Goal: Find specific page/section: Find specific page/section

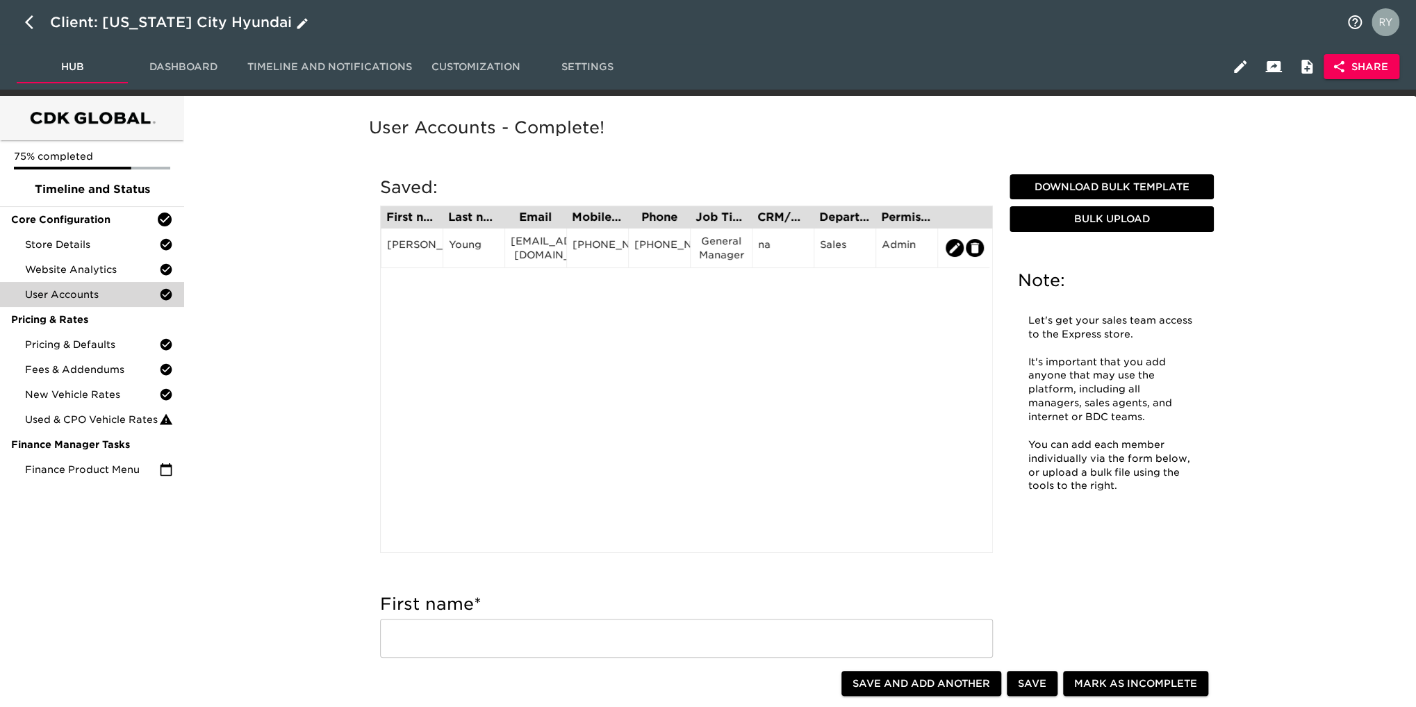
click at [29, 22] on icon "button" at bounding box center [33, 22] width 17 height 17
select select "10"
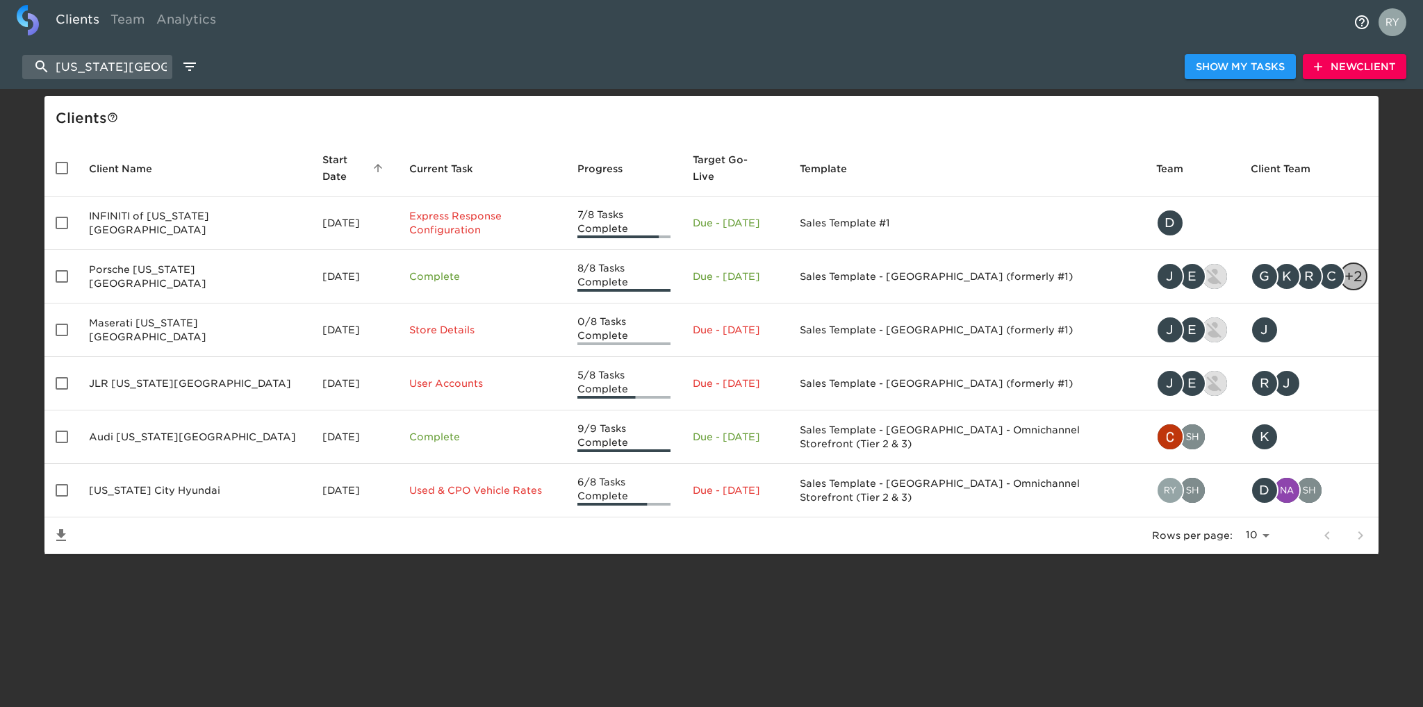
drag, startPoint x: 147, startPoint y: 57, endPoint x: 31, endPoint y: 79, distance: 118.1
click at [31, 79] on div "[US_STATE] city Show My Tasks New Client" at bounding box center [711, 66] width 1423 height 44
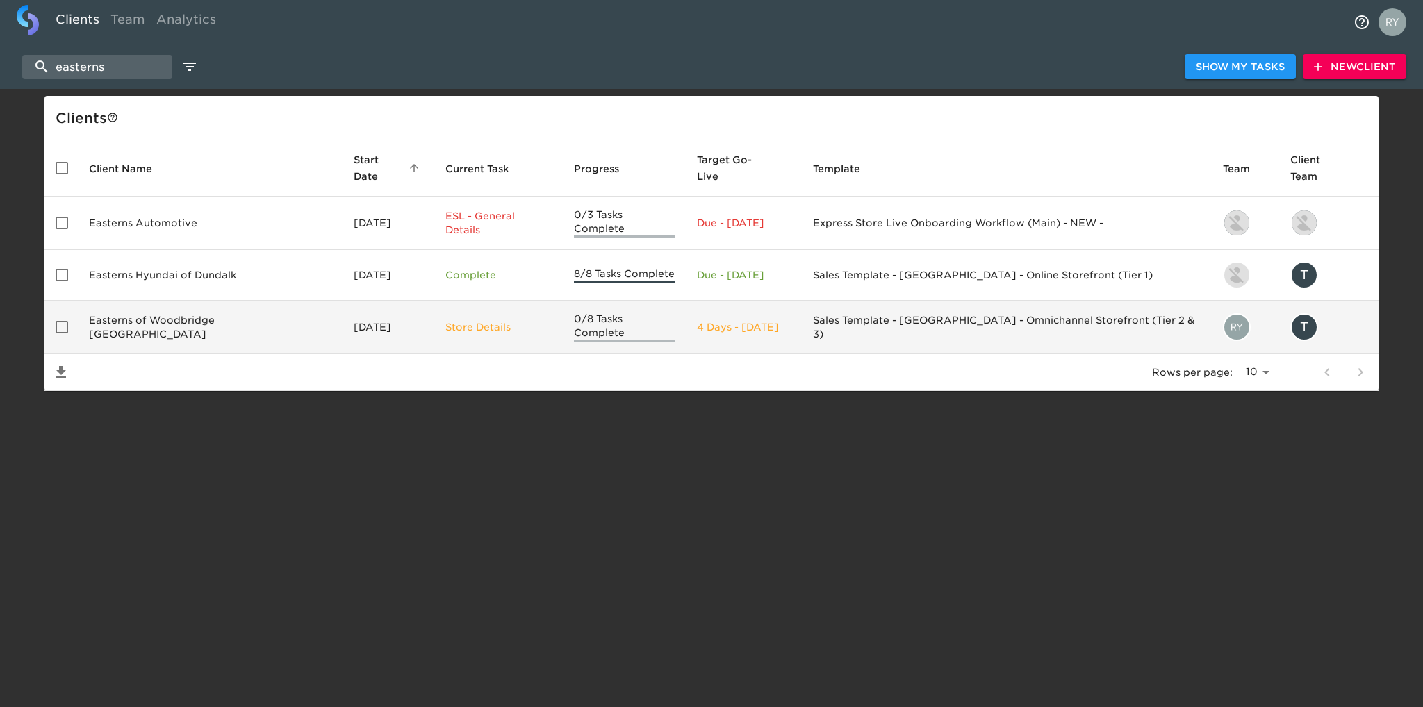
type input "easterns"
click at [195, 309] on td "Easterns of Woodbridge [GEOGRAPHIC_DATA]" at bounding box center [210, 327] width 265 height 53
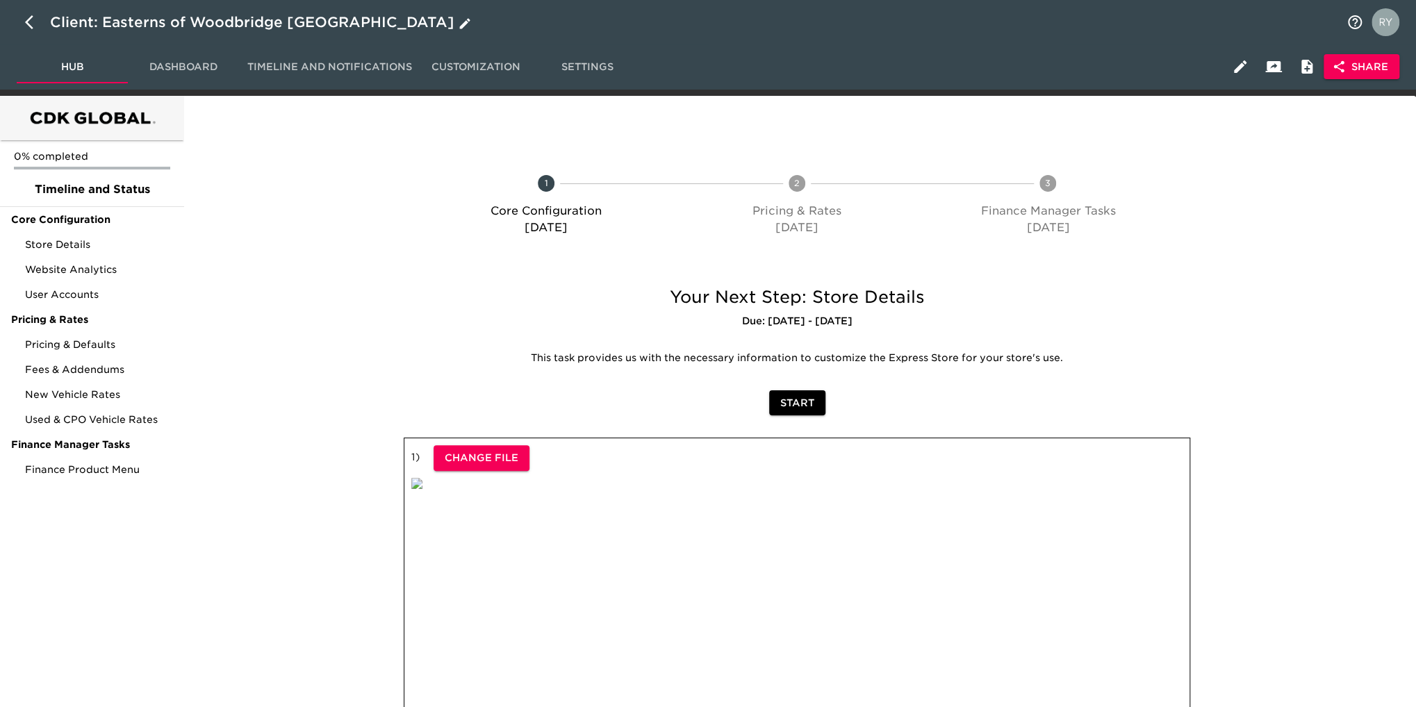
click at [26, 27] on icon "button" at bounding box center [33, 22] width 17 height 17
select select "10"
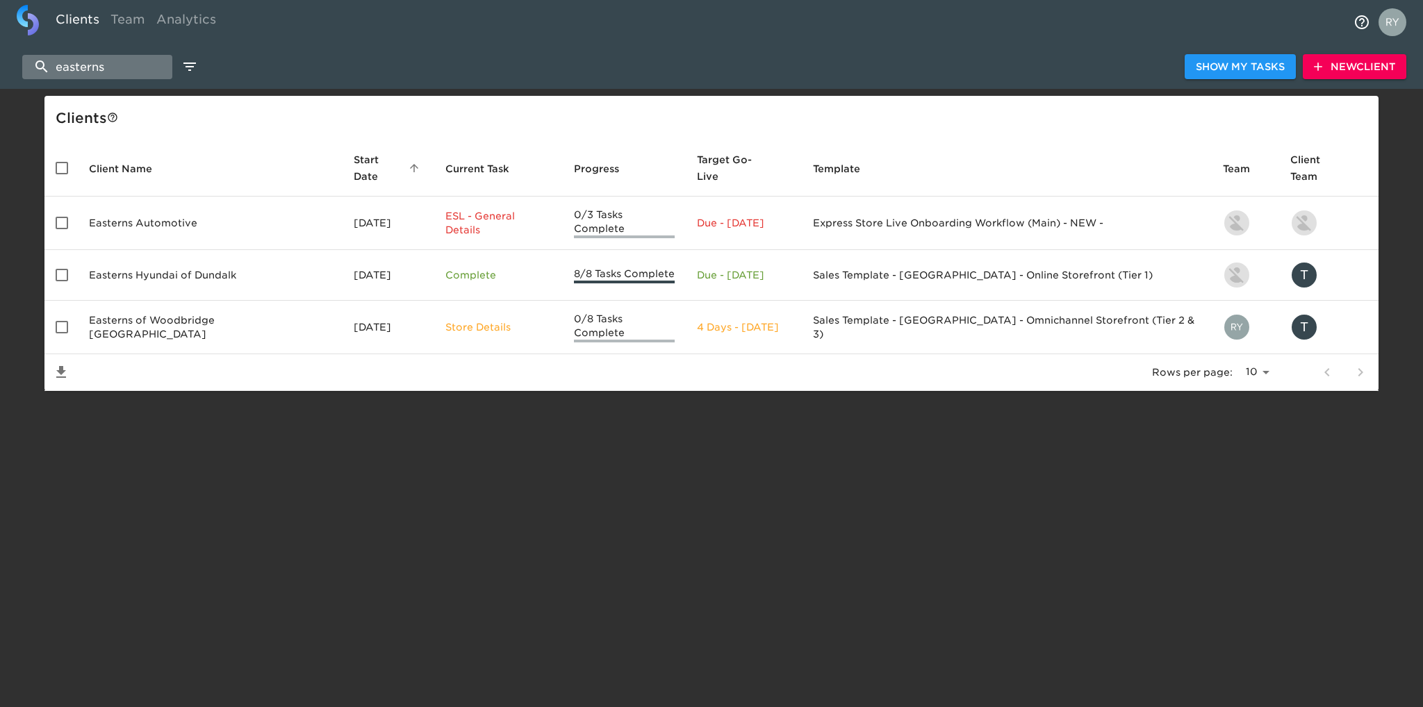
drag, startPoint x: 132, startPoint y: 64, endPoint x: 42, endPoint y: 63, distance: 90.3
click at [42, 63] on input "easterns" at bounding box center [97, 67] width 150 height 24
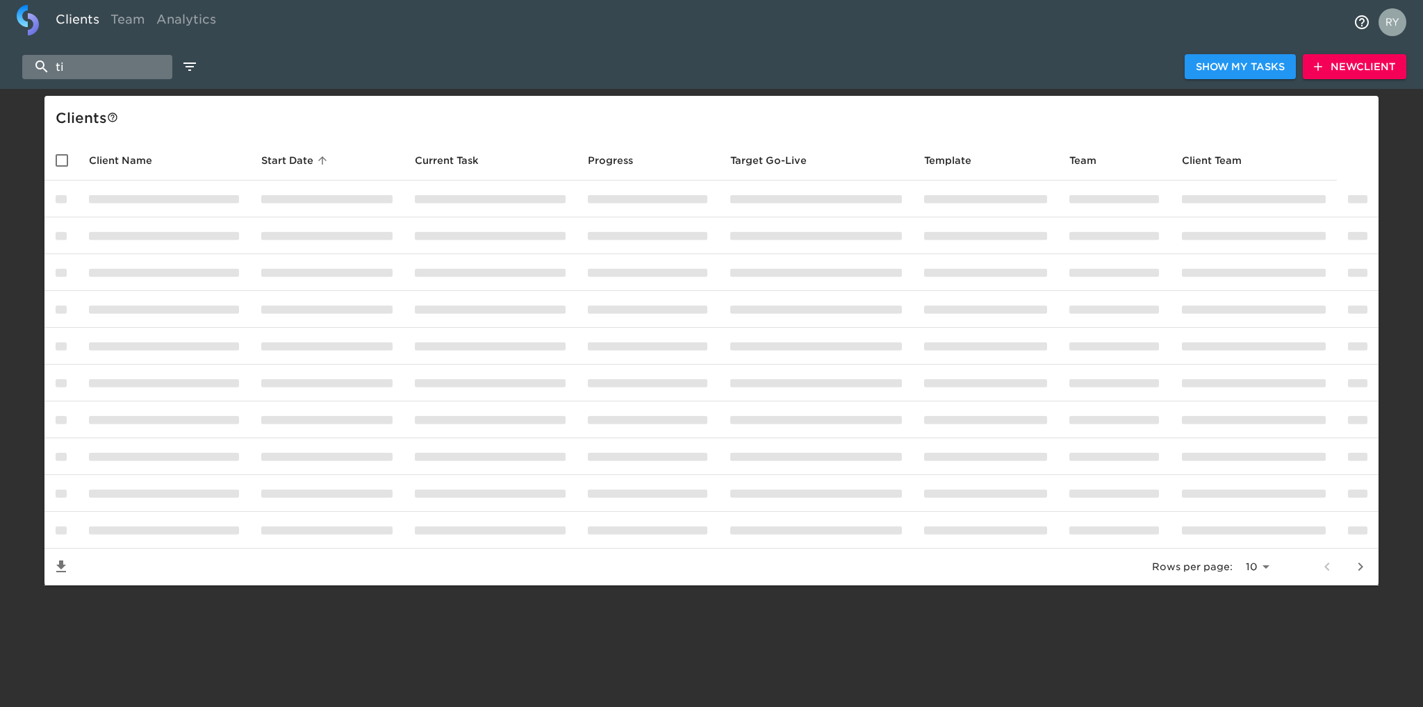
type input "t"
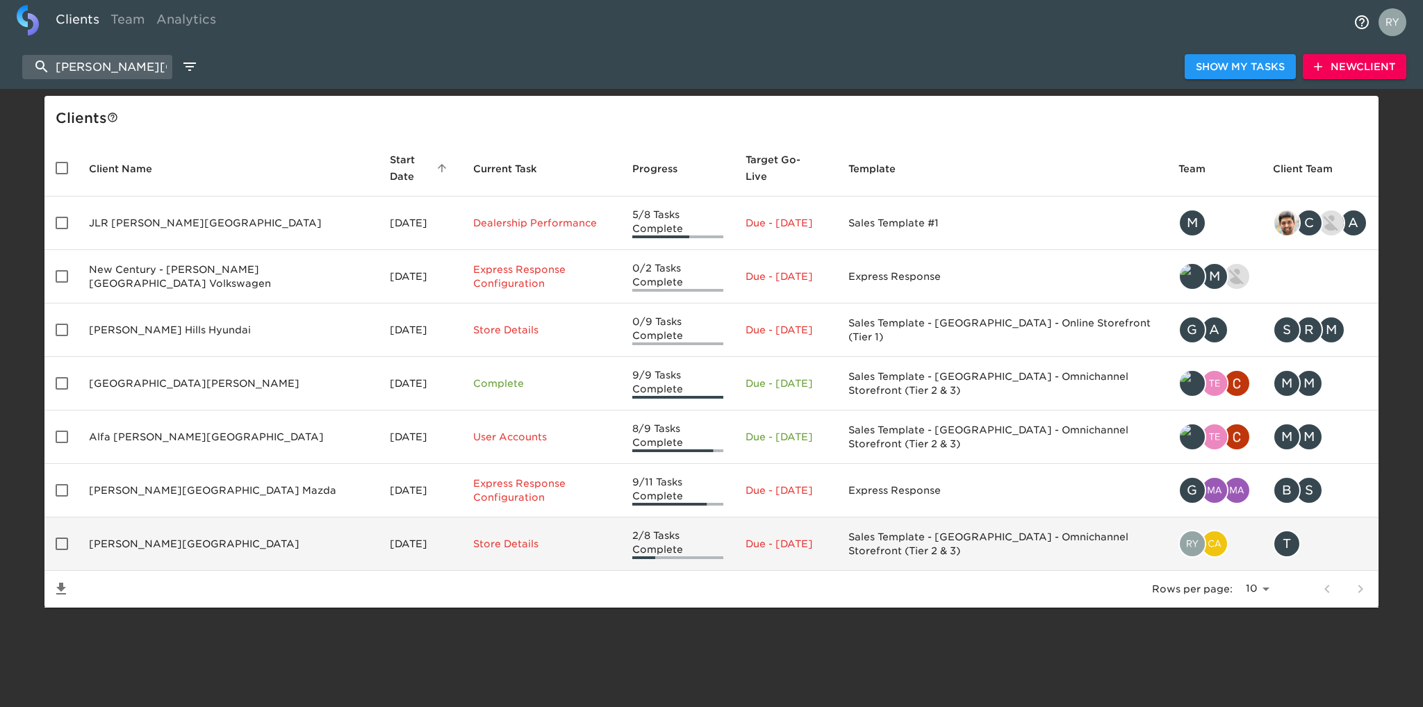
type input "[PERSON_NAME][GEOGRAPHIC_DATA][PERSON_NAME]"
click at [176, 518] on td "[PERSON_NAME][GEOGRAPHIC_DATA]" at bounding box center [228, 544] width 301 height 53
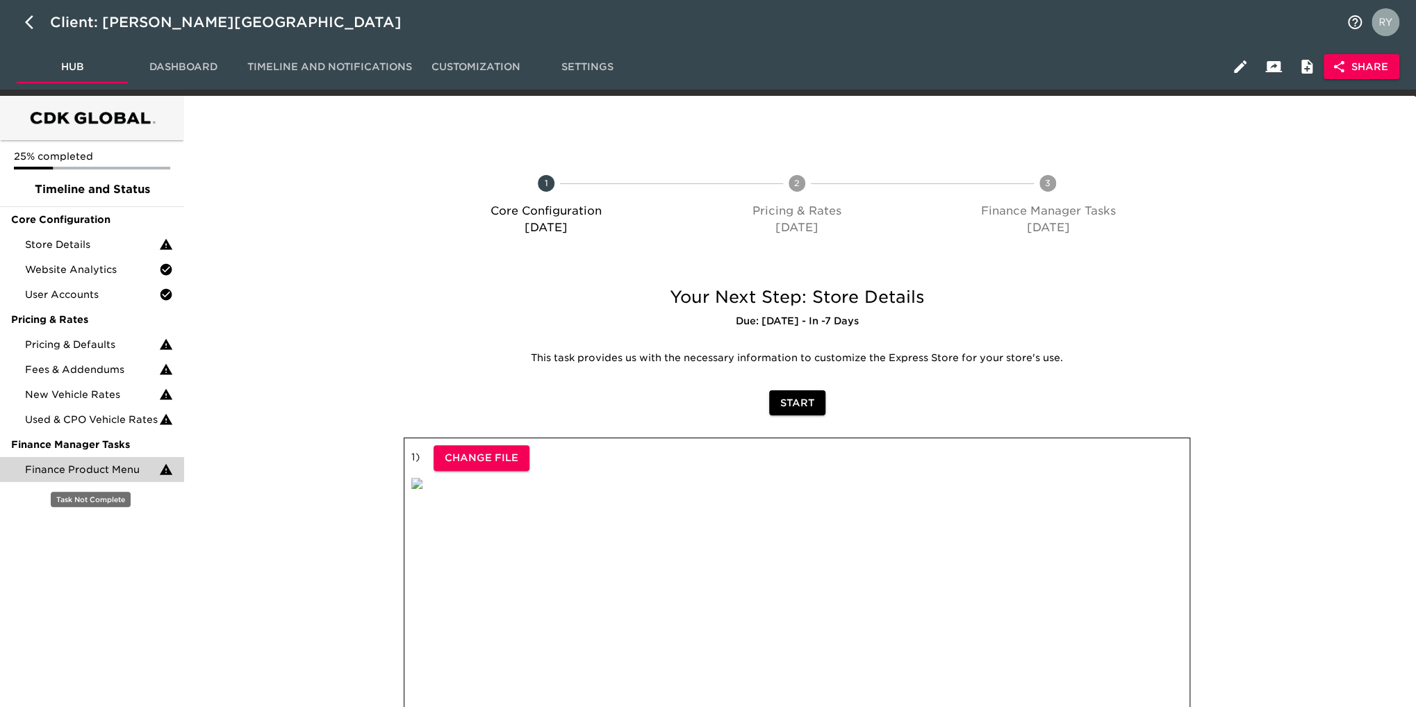
click at [106, 476] on span "Finance Product Menu" at bounding box center [92, 470] width 134 height 14
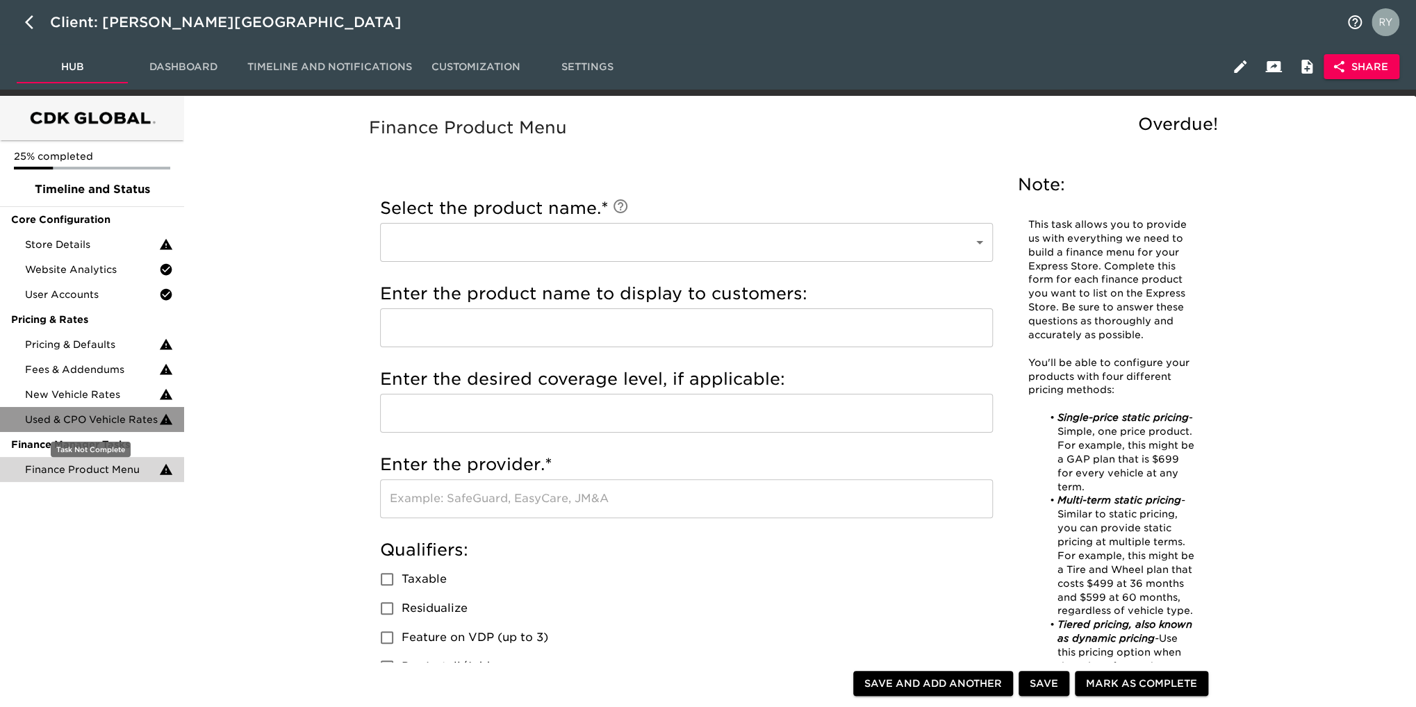
click at [81, 416] on span "Used & CPO Vehicle Rates" at bounding box center [92, 420] width 134 height 14
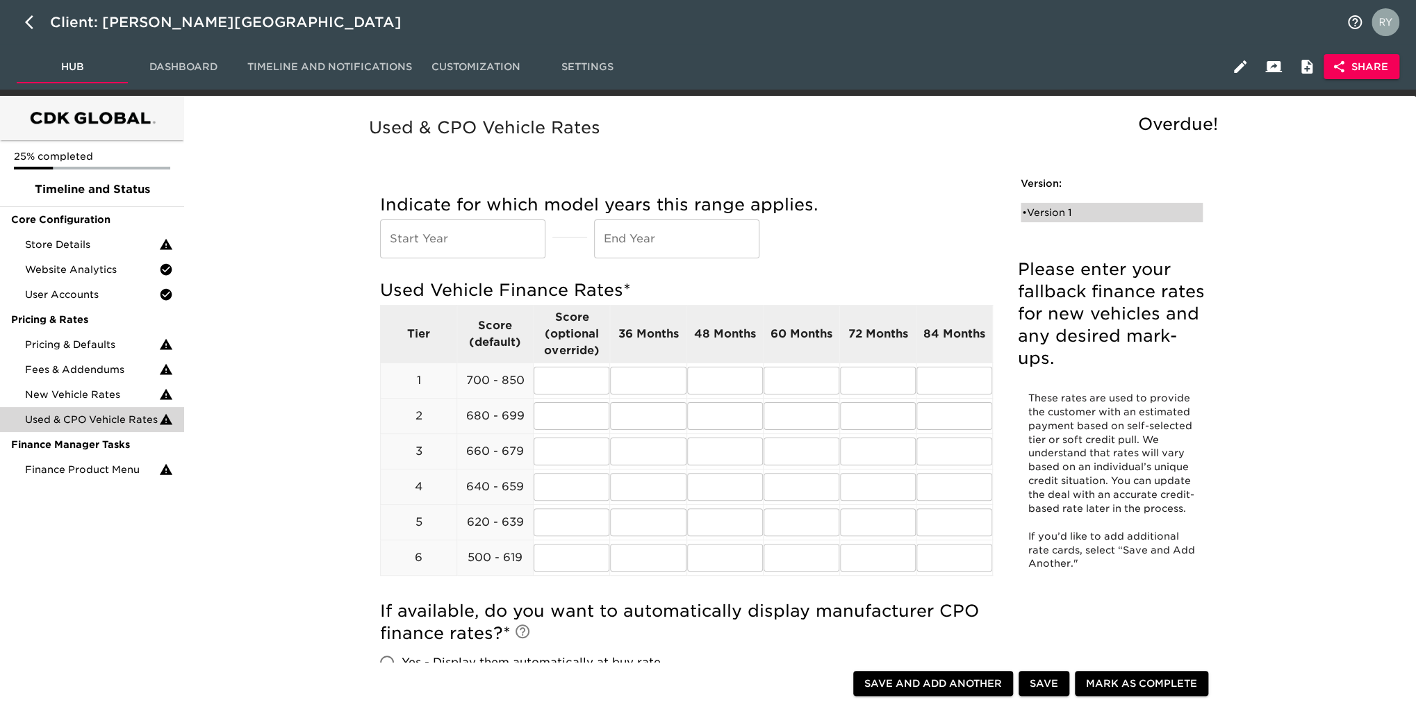
click at [1059, 215] on div "• Version 1" at bounding box center [1102, 213] width 160 height 14
radio input "true"
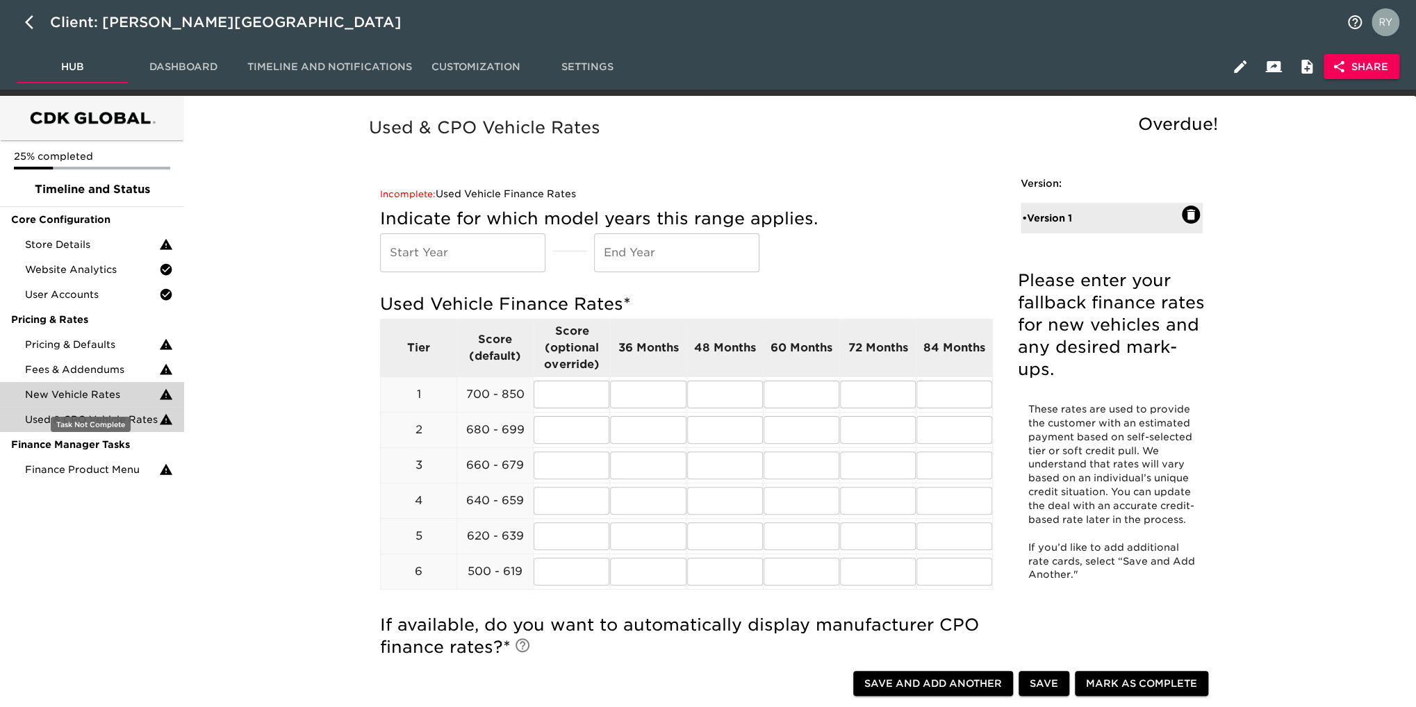
click at [119, 388] on span "New Vehicle Rates" at bounding box center [92, 395] width 134 height 14
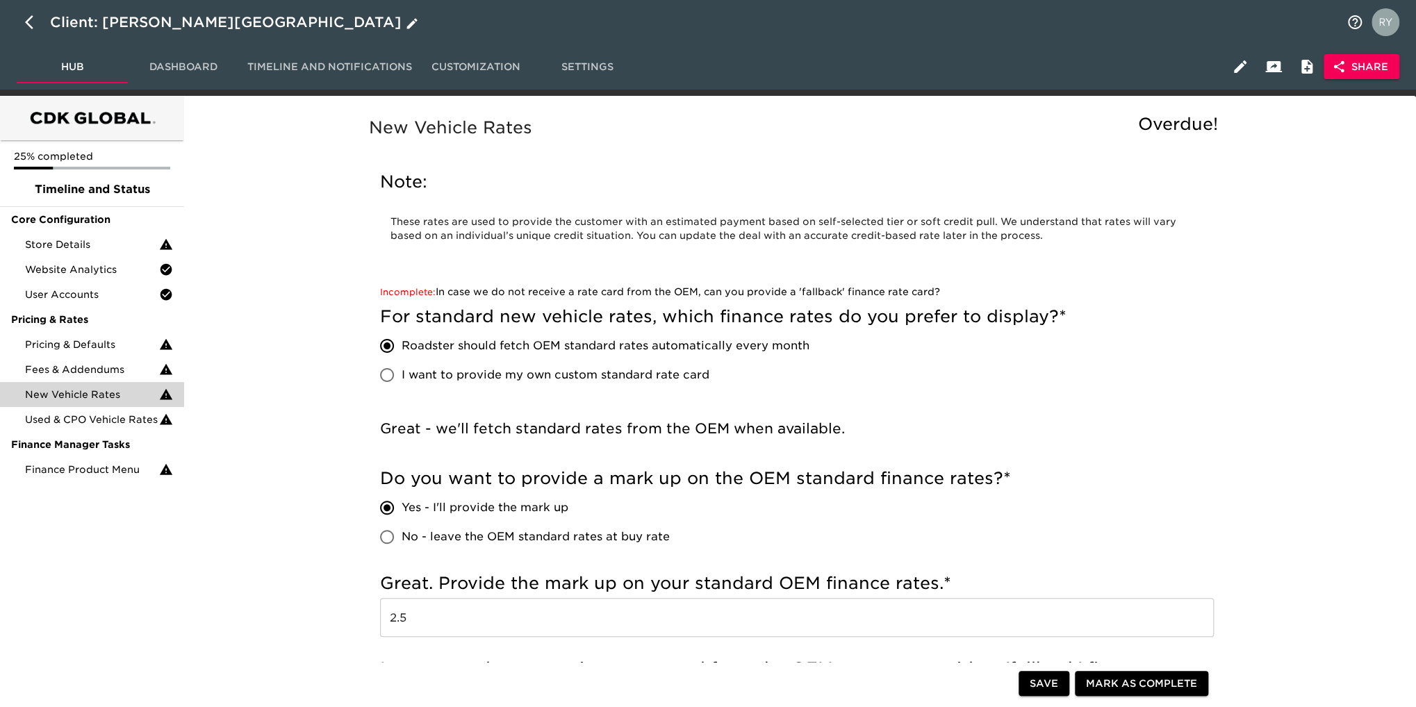
click at [28, 20] on icon "button" at bounding box center [29, 22] width 8 height 14
select select "10"
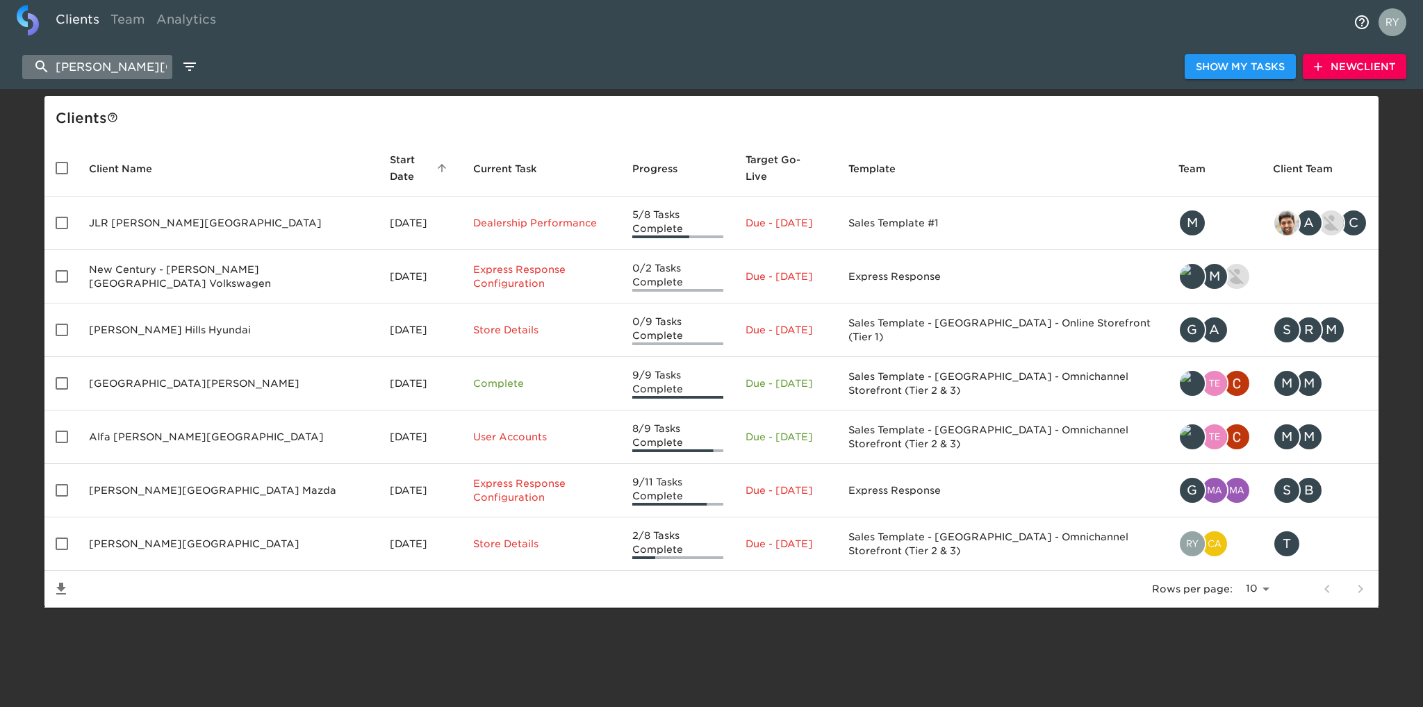
drag, startPoint x: 135, startPoint y: 59, endPoint x: 56, endPoint y: 76, distance: 81.8
click at [56, 76] on input "[PERSON_NAME][GEOGRAPHIC_DATA][PERSON_NAME]" at bounding box center [97, 67] width 150 height 24
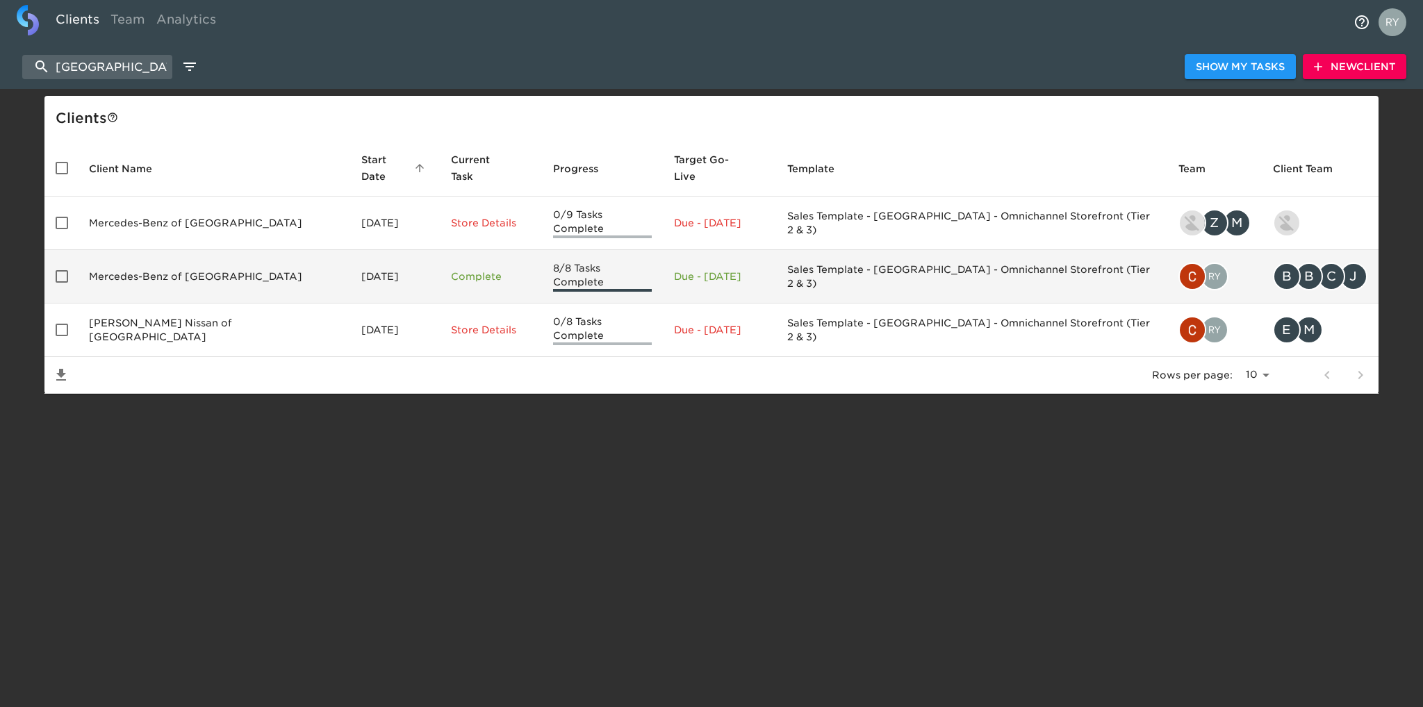
type input "[GEOGRAPHIC_DATA]"
click at [192, 256] on td "Mercedes-Benz of [GEOGRAPHIC_DATA]" at bounding box center [214, 276] width 272 height 53
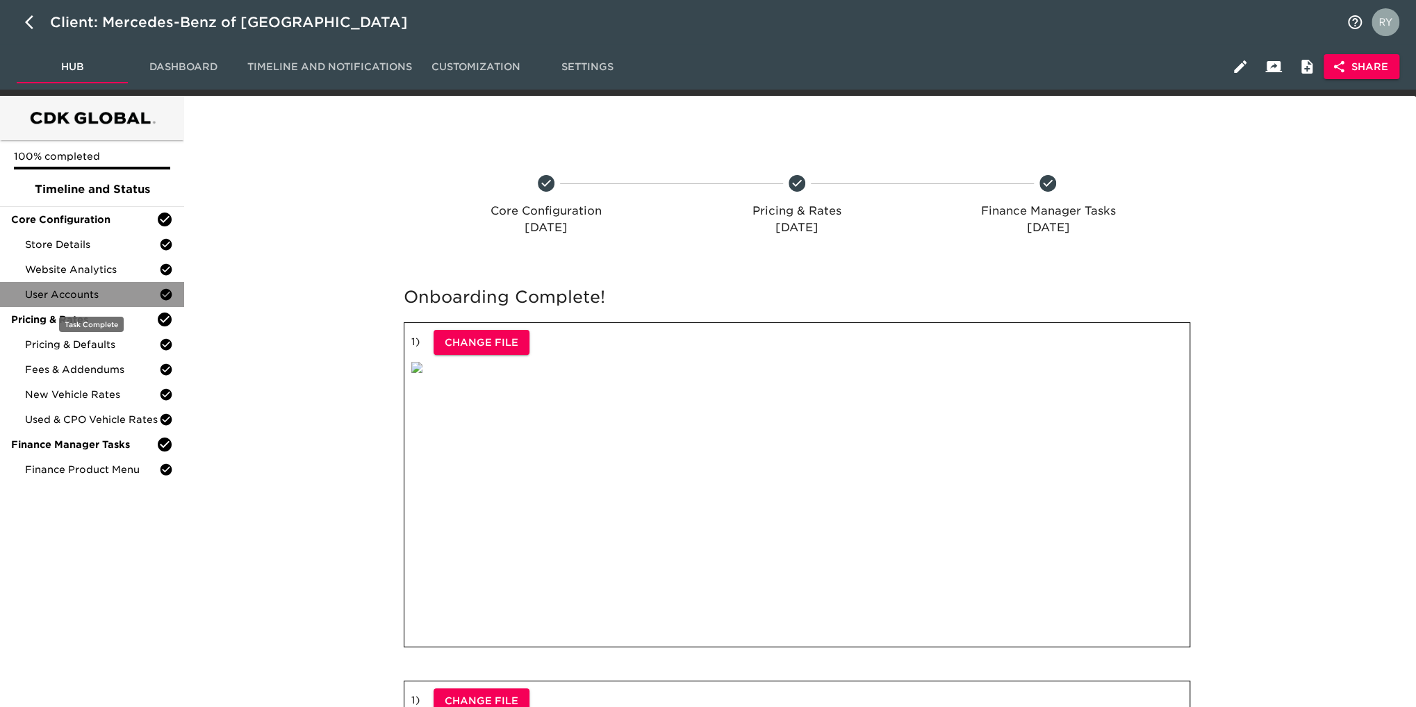
click at [88, 305] on div "User Accounts" at bounding box center [92, 294] width 184 height 25
